Goal: Task Accomplishment & Management: Complete application form

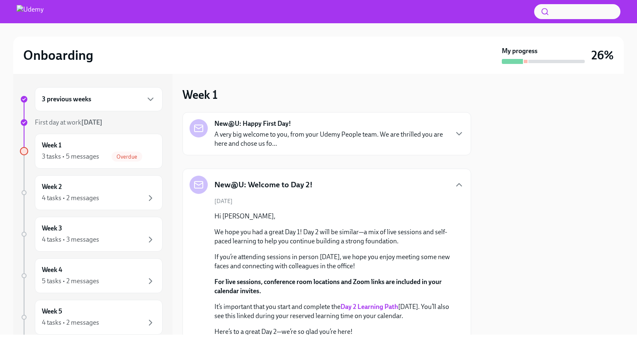
scroll to position [386, 0]
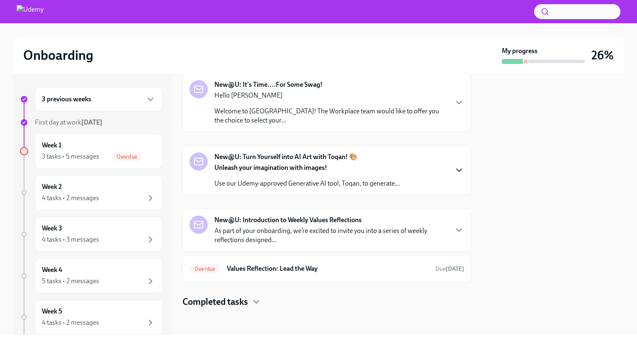
click at [454, 170] on icon "button" at bounding box center [459, 170] width 10 height 10
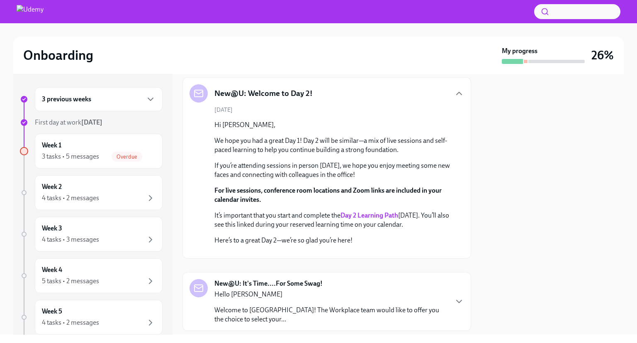
scroll to position [89, 0]
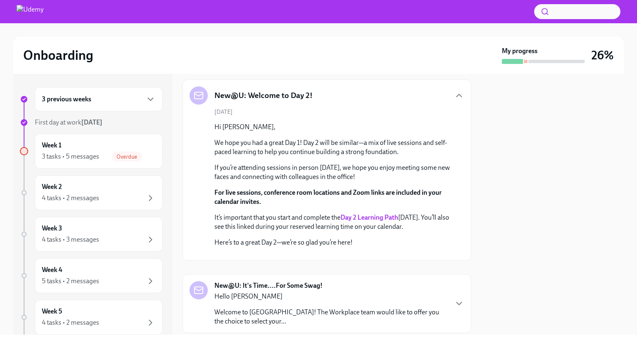
click at [445, 98] on div "New@U: Welcome to Day 2!" at bounding box center [327, 95] width 275 height 18
click at [454, 97] on icon "button" at bounding box center [459, 95] width 10 height 10
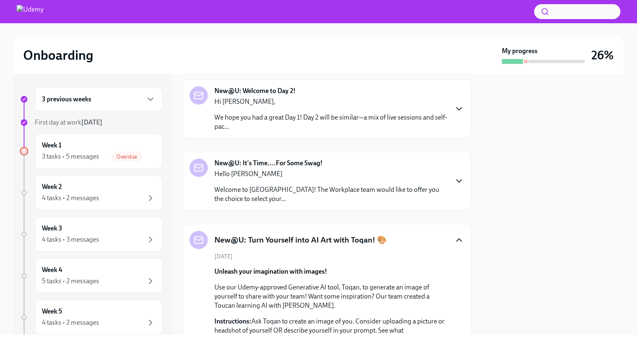
click at [454, 181] on icon "button" at bounding box center [459, 181] width 10 height 10
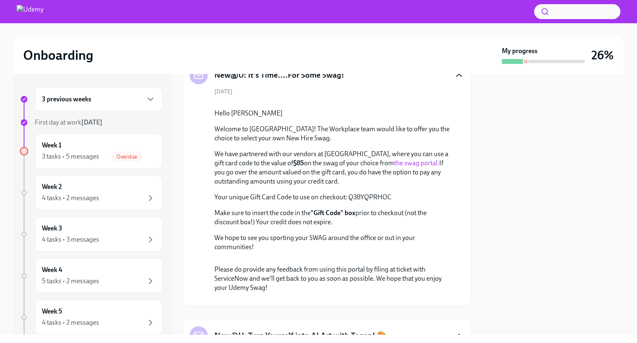
scroll to position [190, 0]
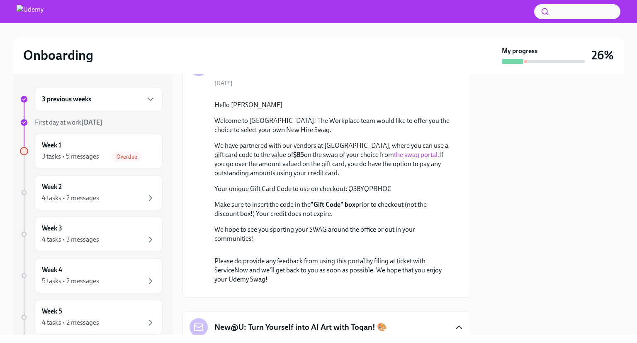
click at [394, 158] on link "the swag portal." at bounding box center [416, 155] width 45 height 8
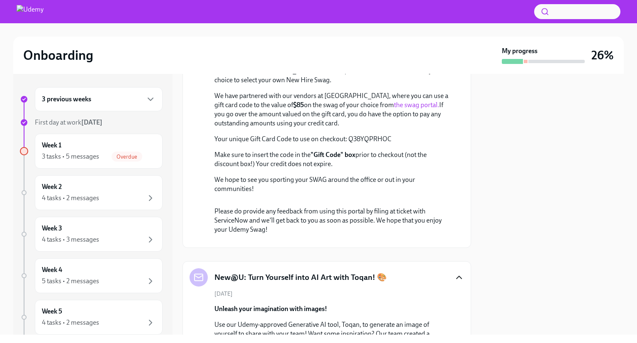
scroll to position [244, 0]
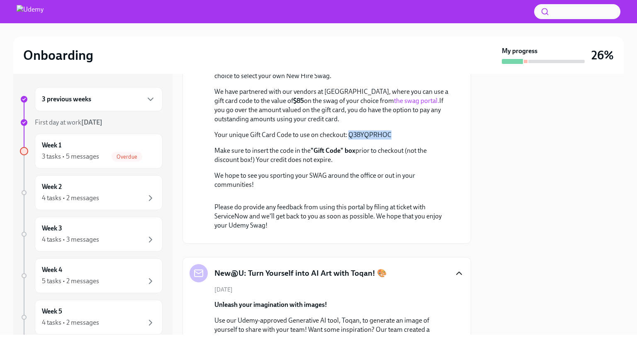
drag, startPoint x: 391, startPoint y: 197, endPoint x: 348, endPoint y: 202, distance: 43.0
click at [348, 139] on p "Your unique Gift Card Code to use on checkout: Q38YQPRHOC" at bounding box center [332, 134] width 236 height 9
copy p "Q38YQPRHOC"
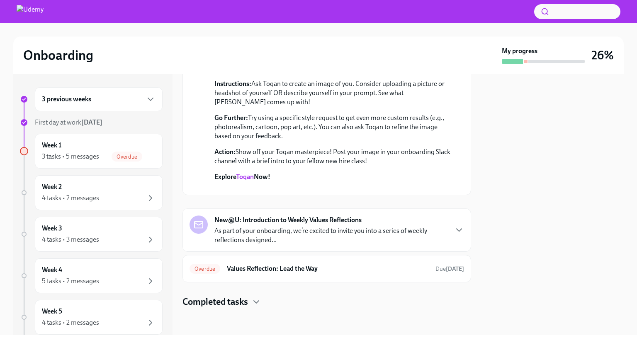
scroll to position [794, 0]
click at [439, 228] on p "As part of your onboarding, we’re excited to invite you into a series of weekly…" at bounding box center [330, 235] width 233 height 18
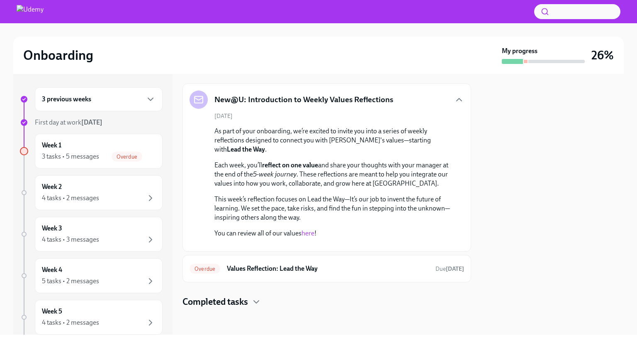
scroll to position [918, 0]
drag, startPoint x: 471, startPoint y: 278, endPoint x: 471, endPoint y: 297, distance: 19.5
click at [471, 297] on div "3 previous weeks First day at work [DATE] Week 1 3 tasks • 5 messages Overdue W…" at bounding box center [318, 204] width 611 height 261
click at [308, 229] on link "here" at bounding box center [308, 233] width 13 height 8
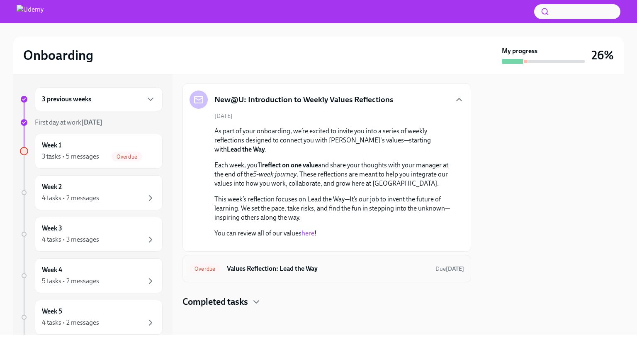
click at [307, 276] on div "Overdue Values Reflection: Lead the Way Due [DATE]" at bounding box center [327, 268] width 289 height 27
click at [303, 270] on h6 "Values Reflection: Lead the Way" at bounding box center [328, 268] width 202 height 9
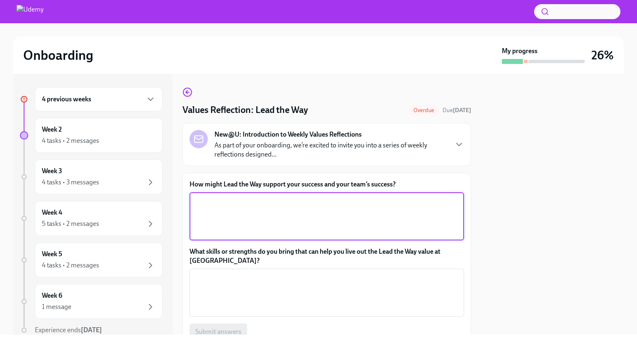
click at [414, 222] on textarea "How might Lead the Way support your success and your team’s success?" at bounding box center [327, 216] width 265 height 40
type textarea "e"
drag, startPoint x: 256, startPoint y: 220, endPoint x: 246, endPoint y: 295, distance: 76.2
click at [246, 295] on div "How might Lead the Way support your success and your team’s success? Need to le…" at bounding box center [327, 260] width 275 height 160
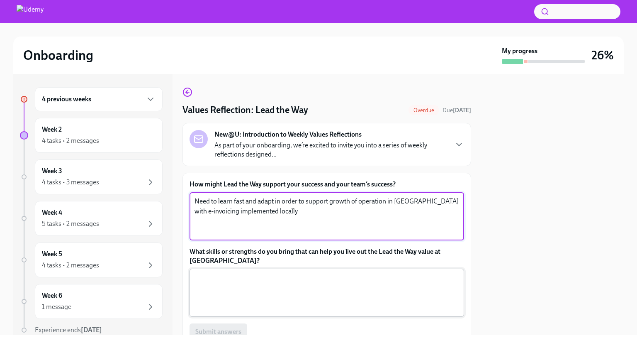
type textarea "Need to learn fast and adapt in order to support growth of operation in [GEOGRA…"
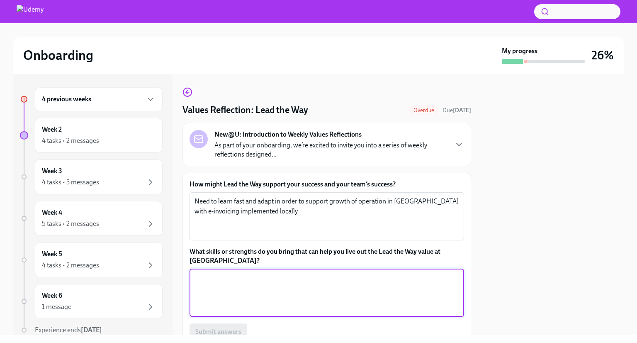
click at [246, 295] on textarea "What skills or strengths do you bring that can help you live out the Lead the W…" at bounding box center [327, 293] width 265 height 40
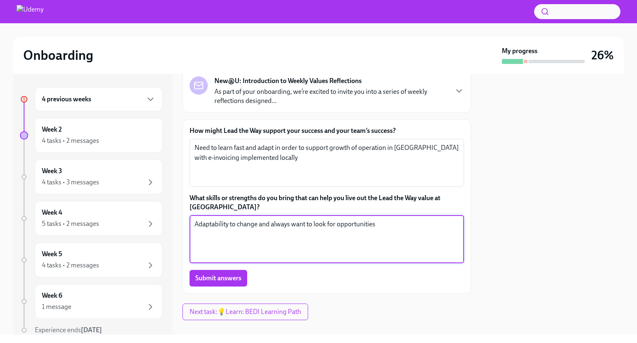
scroll to position [65, 0]
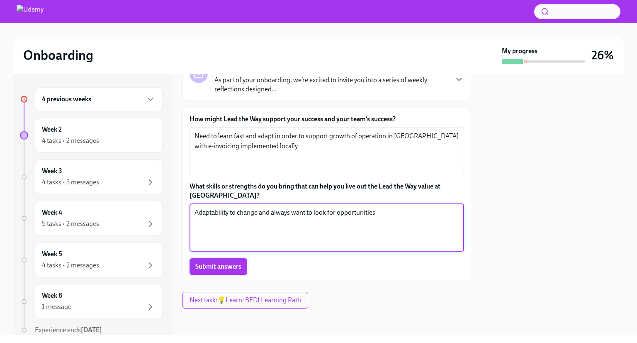
type textarea "Adaptability to change and always want to look for opportunities"
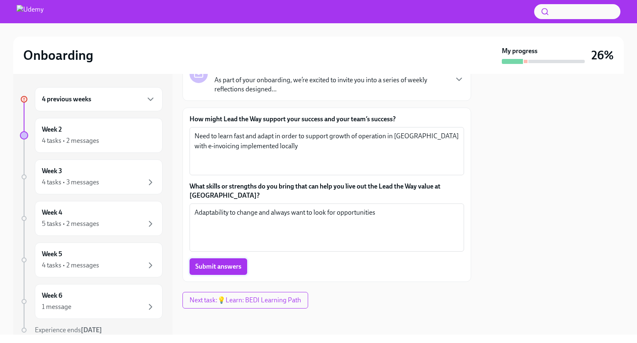
click at [232, 267] on span "Submit answers" at bounding box center [218, 266] width 46 height 8
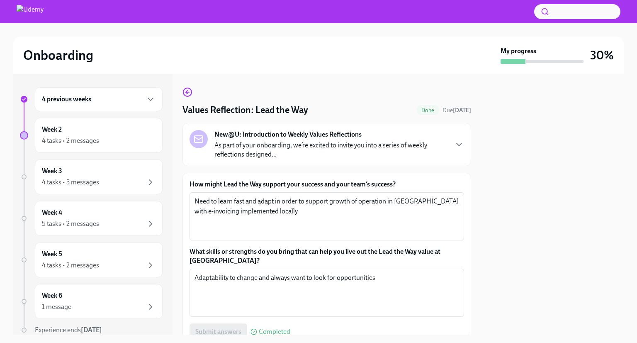
click at [232, 267] on div "What skills or strengths do you bring that can help you live out the Lead the W…" at bounding box center [327, 282] width 275 height 70
click at [117, 100] on div "4 previous weeks" at bounding box center [99, 99] width 114 height 10
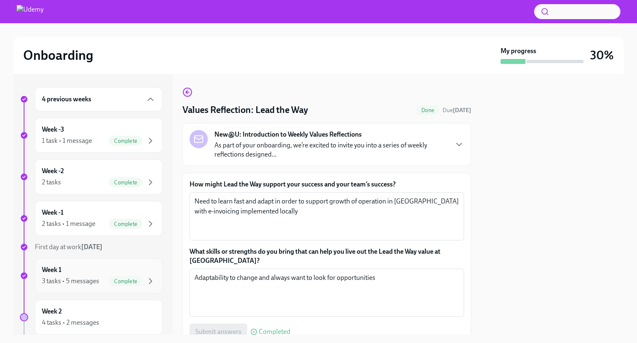
click at [121, 272] on div "Week 1 3 tasks • 5 messages Complete" at bounding box center [99, 275] width 114 height 21
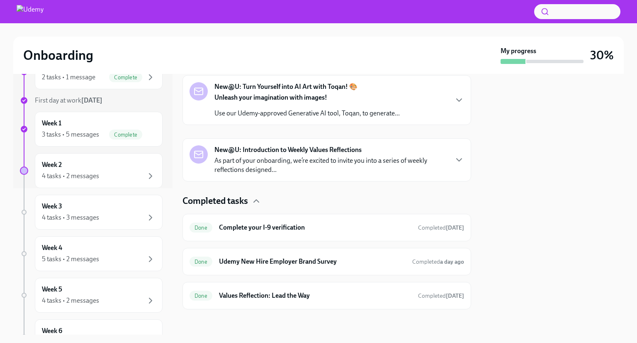
scroll to position [151, 0]
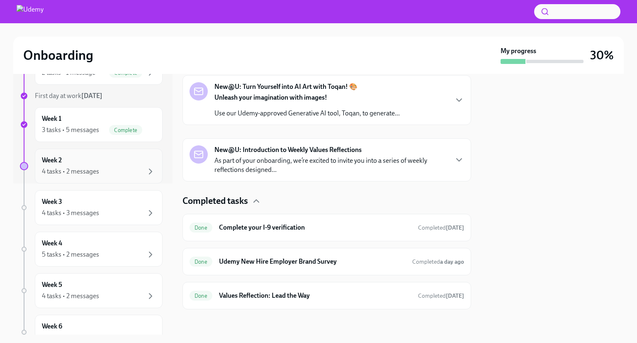
click at [128, 163] on div "Week 2 4 tasks • 2 messages" at bounding box center [99, 166] width 114 height 21
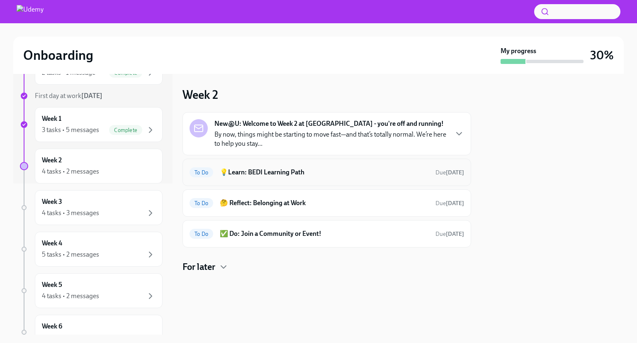
click at [241, 170] on h6 "💡Learn: BEDI Learning Path" at bounding box center [324, 172] width 209 height 9
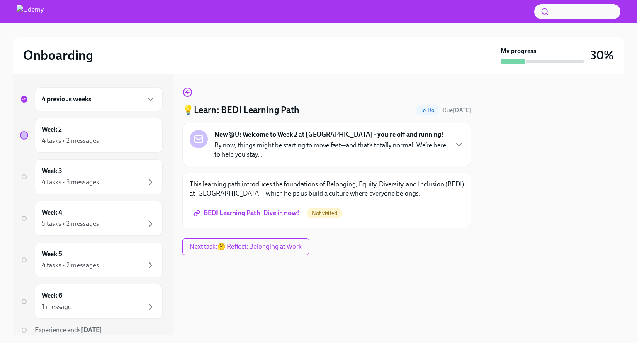
click at [255, 210] on span "BEDI Learning Path- Dive in now!" at bounding box center [247, 213] width 104 height 8
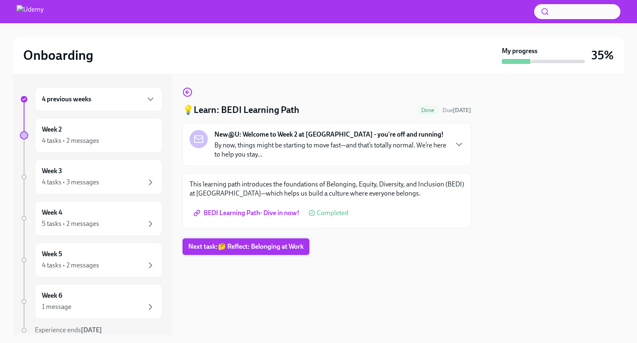
click at [258, 248] on span "Next task : 🤔 Reflect: Belonging at Work" at bounding box center [245, 246] width 115 height 8
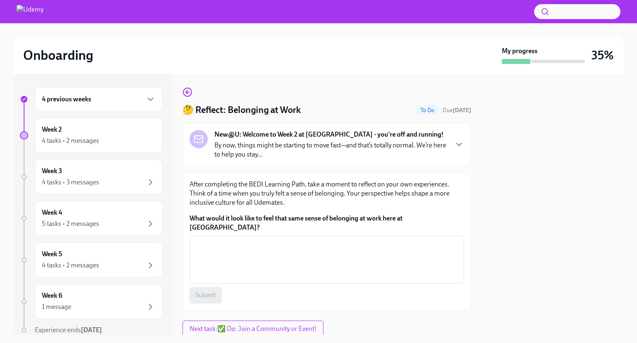
scroll to position [19, 0]
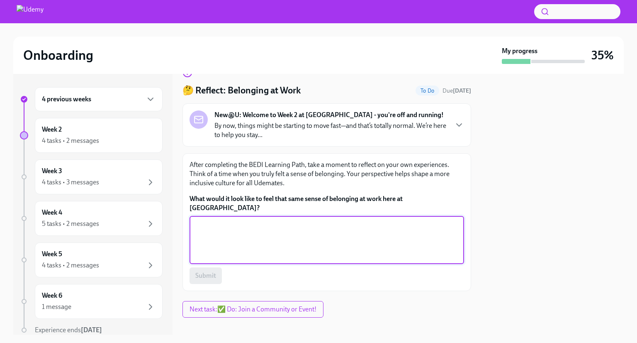
click at [430, 220] on textarea "What would it look like to feel that same sense of belonging at work here at [G…" at bounding box center [327, 240] width 265 height 40
type textarea "I"
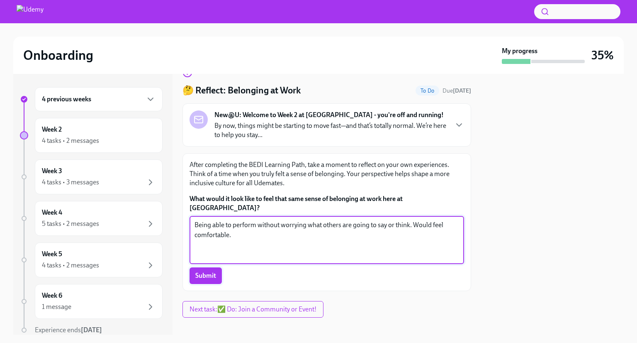
type textarea "Being able to perform without worrying what others are going to say or think. W…"
click at [202, 271] on span "Submit" at bounding box center [205, 275] width 21 height 8
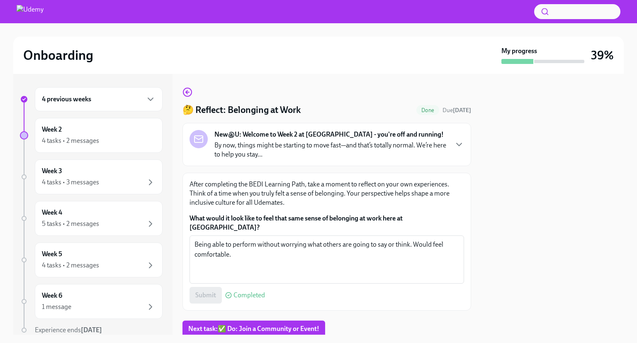
scroll to position [20, 0]
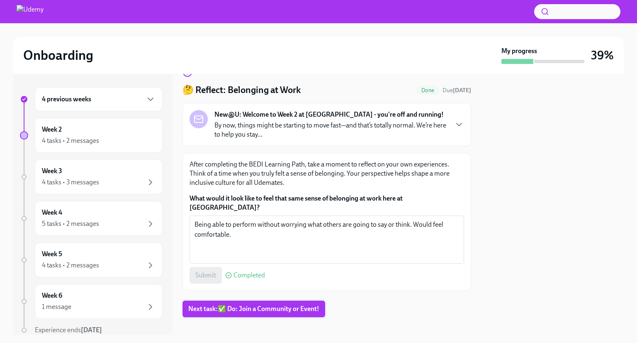
click at [265, 304] on span "Next task : ✅ Do: Join a Community or Event!" at bounding box center [253, 308] width 131 height 8
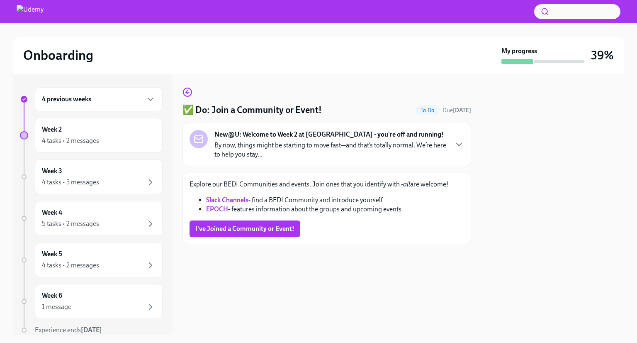
click at [222, 201] on link "Slack Channels" at bounding box center [227, 200] width 42 height 8
click at [216, 206] on strong "EPOCH" at bounding box center [217, 209] width 22 height 8
